Goal: Task Accomplishment & Management: Manage account settings

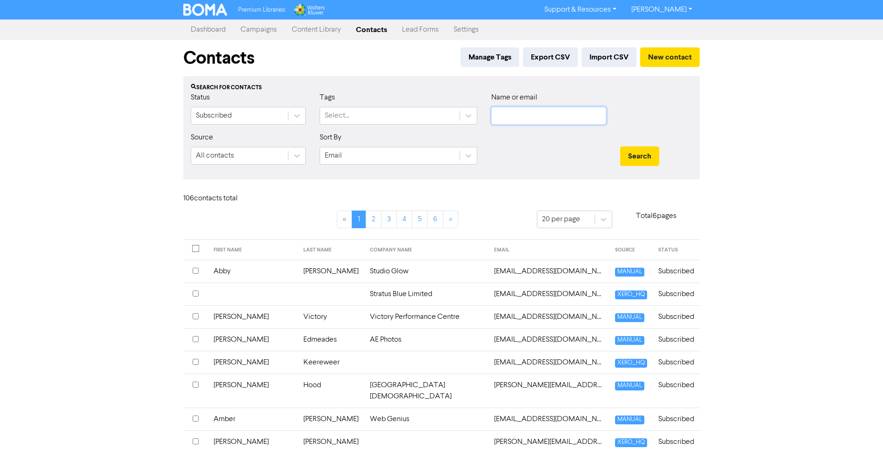
click at [512, 114] on input "text" at bounding box center [548, 116] width 115 height 18
type input "dewe"
click at [620, 146] on button "Search" at bounding box center [639, 156] width 39 height 20
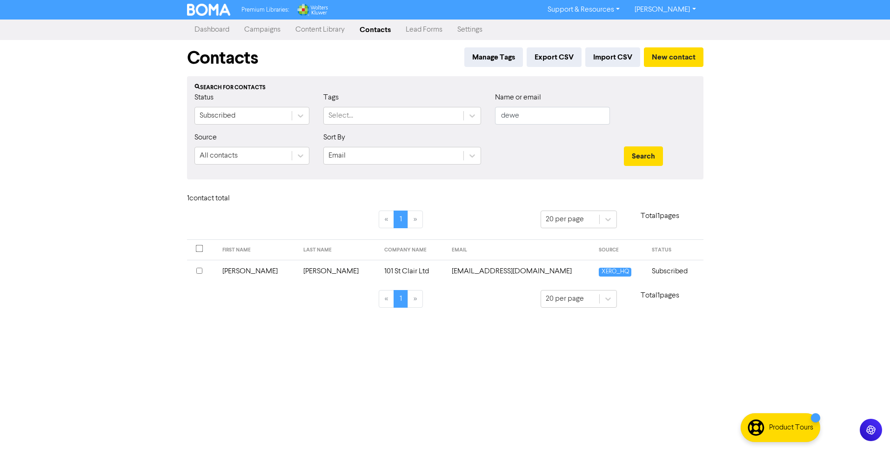
click at [200, 270] on input "checkbox" at bounding box center [199, 271] width 6 height 6
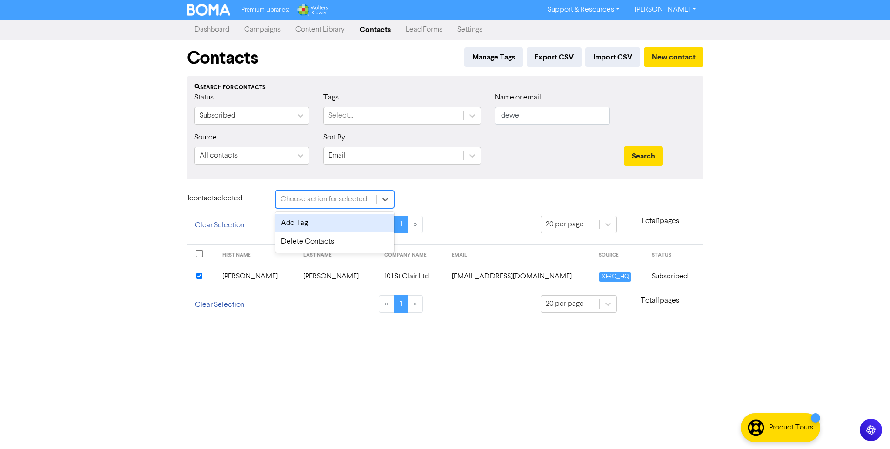
click at [355, 200] on div "Choose action for selected" at bounding box center [323, 199] width 87 height 11
click at [325, 239] on div "Delete Contacts" at bounding box center [334, 242] width 119 height 19
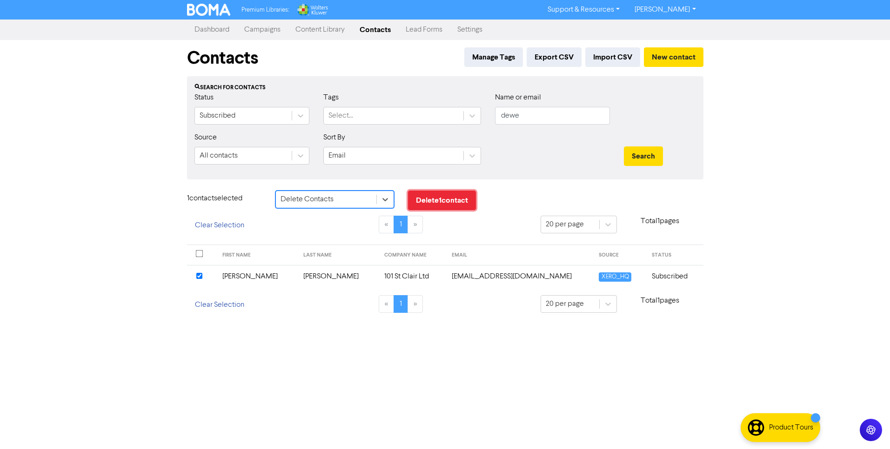
click at [437, 201] on button "Delete 1 contact" at bounding box center [442, 201] width 68 height 20
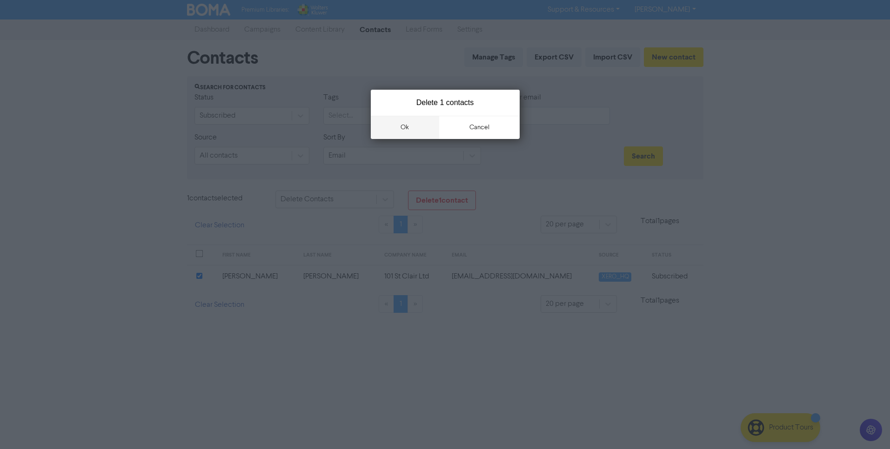
click at [396, 121] on button "ok" at bounding box center [405, 127] width 69 height 23
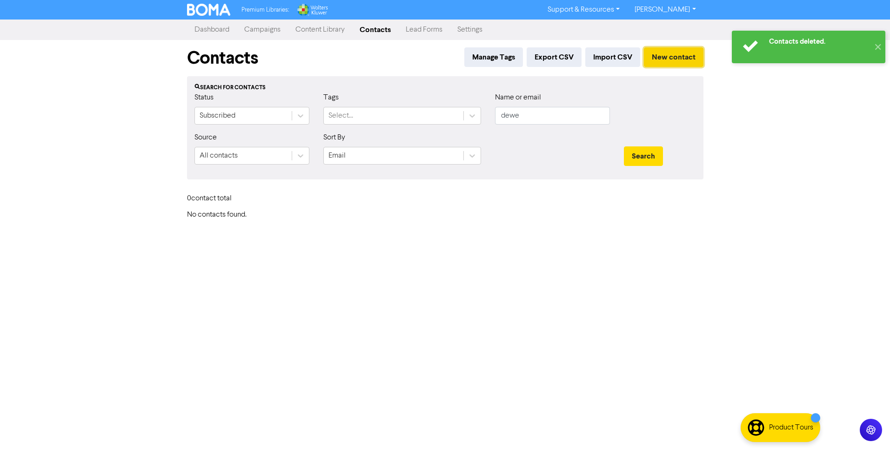
click at [663, 59] on button "New contact" at bounding box center [674, 57] width 60 height 20
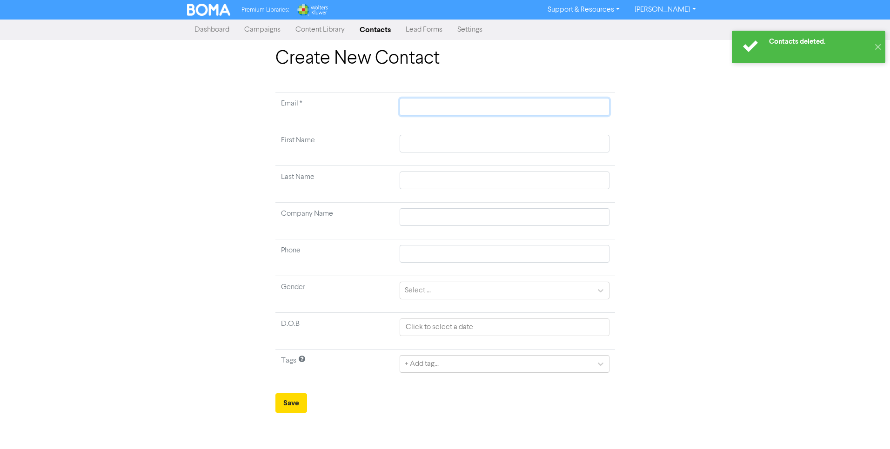
click at [416, 105] on input "text" at bounding box center [503, 107] width 209 height 18
paste input "[EMAIL_ADDRESS][DOMAIN_NAME]"
type input "[EMAIL_ADDRESS][DOMAIN_NAME]"
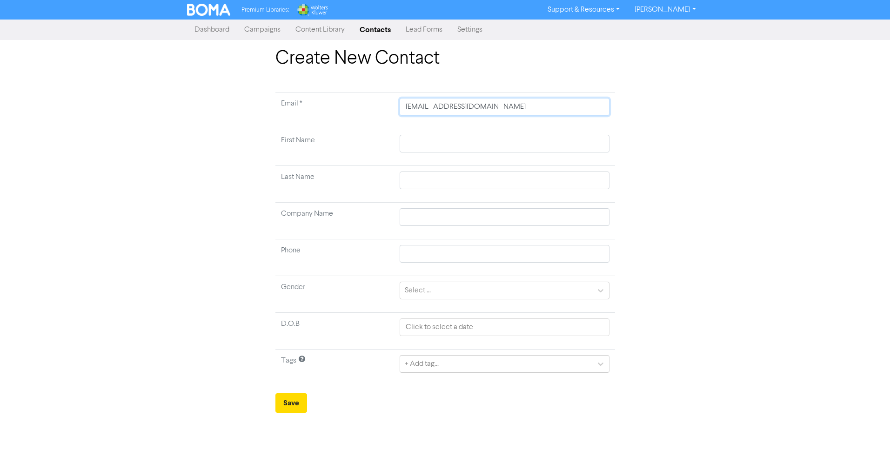
type input "[EMAIL_ADDRESS][DOMAIN_NAME]"
drag, startPoint x: 539, startPoint y: 108, endPoint x: 402, endPoint y: 104, distance: 136.8
click at [402, 104] on tr "Email * [EMAIL_ADDRESS][DOMAIN_NAME]" at bounding box center [444, 111] width 339 height 37
type input "[EMAIL_ADDRESS][DOMAIN_NAME]"
click at [435, 142] on input "text" at bounding box center [503, 144] width 209 height 18
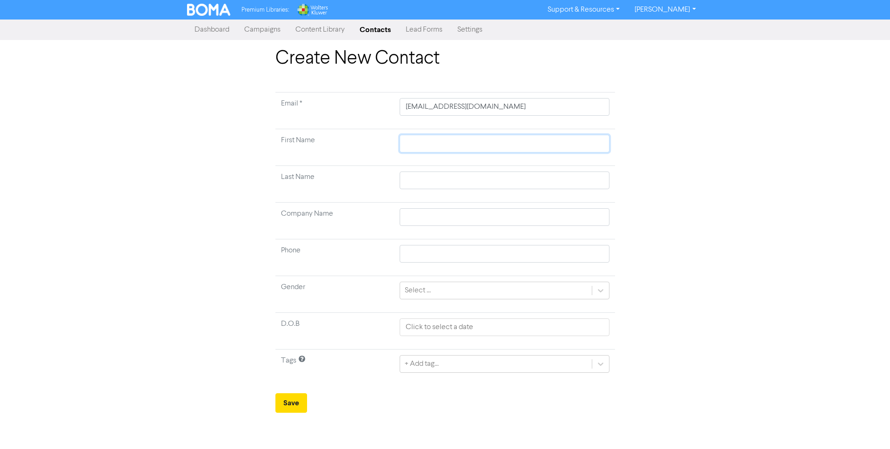
type input "J"
type input "Jo"
type input "Joh"
type input "[PERSON_NAME]"
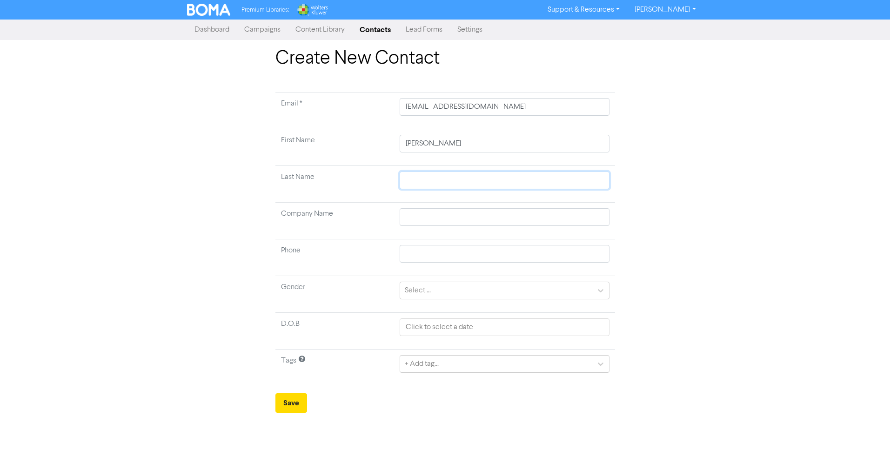
type input "D"
type input "De"
type input "Dew"
type input "Dewe"
type input "[PERSON_NAME]"
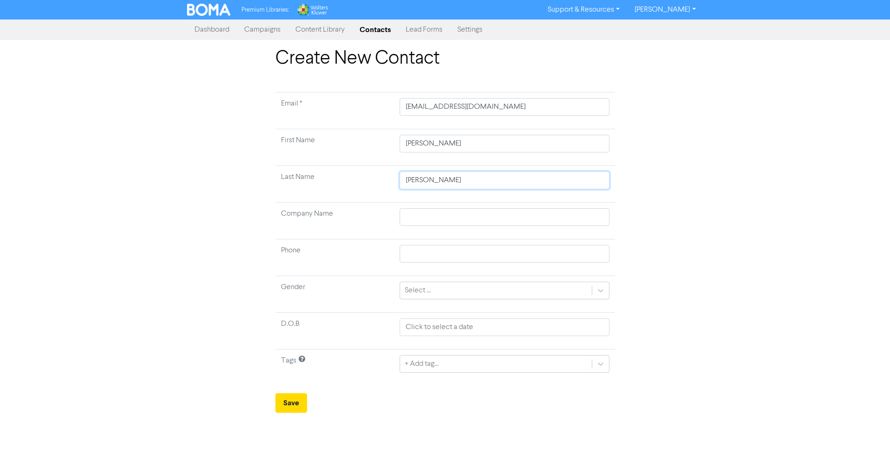
type input "[PERSON_NAME]-"
type input "[PERSON_NAME]-D"
type input "[PERSON_NAME]-"
type input "[PERSON_NAME]-H"
type input "[PERSON_NAME]"
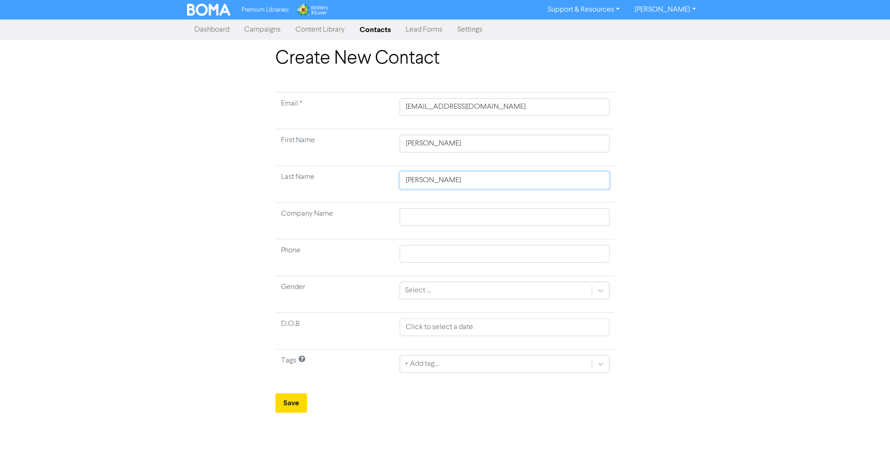
type input "[PERSON_NAME]-Hod"
type input "[PERSON_NAME]-Hodg"
type input "[PERSON_NAME]"
type input "[PERSON_NAME]-Hodgso"
type input "[PERSON_NAME]"
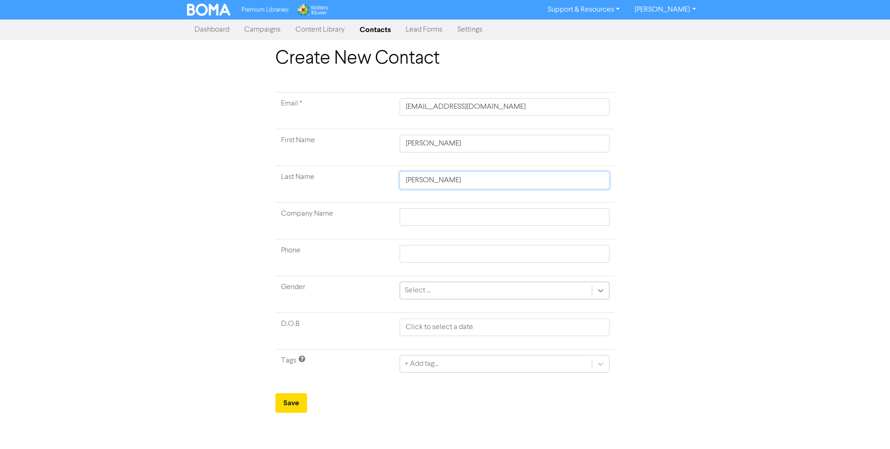
type input "[PERSON_NAME]"
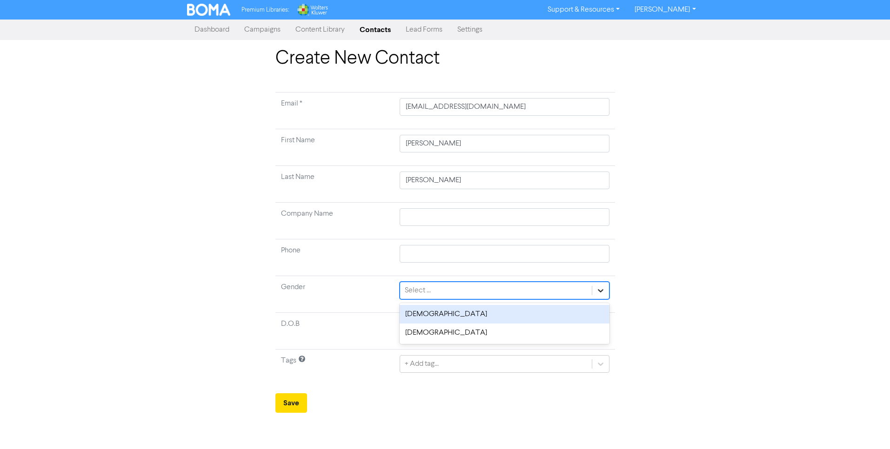
click at [592, 289] on div at bounding box center [600, 290] width 17 height 17
click at [508, 313] on div "[DEMOGRAPHIC_DATA]" at bounding box center [503, 314] width 209 height 19
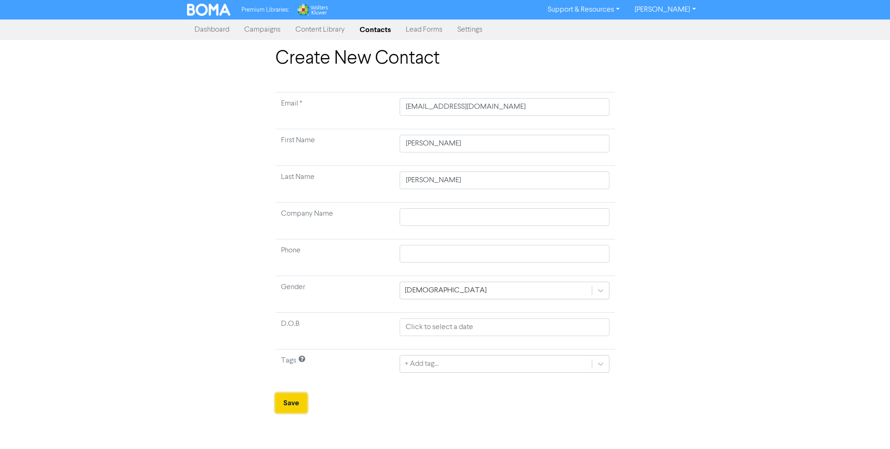
click at [291, 401] on button "Save" at bounding box center [291, 403] width 32 height 20
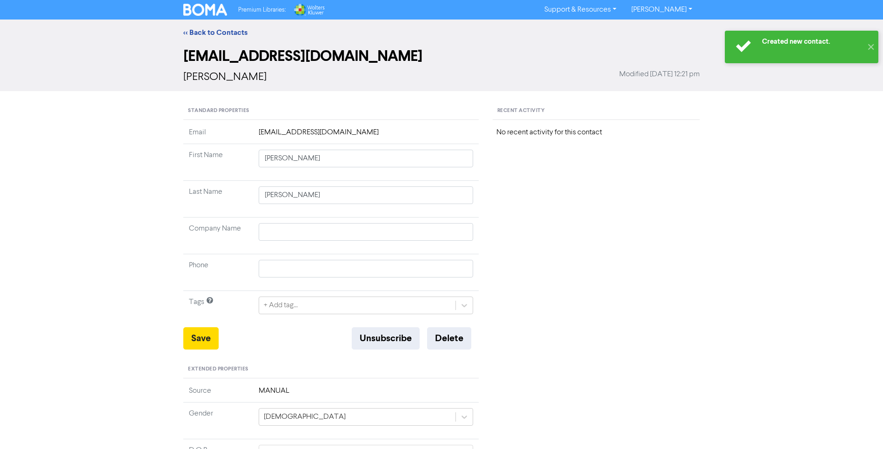
click at [291, 401] on td "MANUAL" at bounding box center [366, 394] width 226 height 17
